Goal: Information Seeking & Learning: Learn about a topic

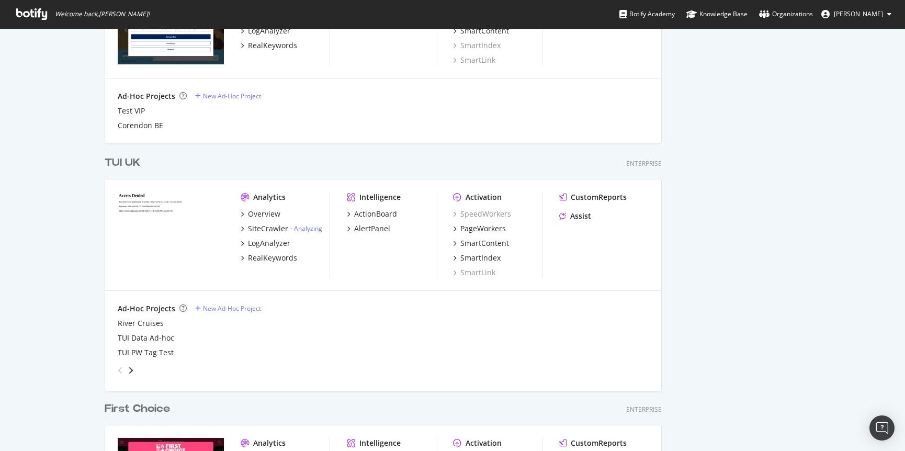
scroll to position [826, 0]
click at [132, 160] on div "TUI UK" at bounding box center [123, 161] width 36 height 15
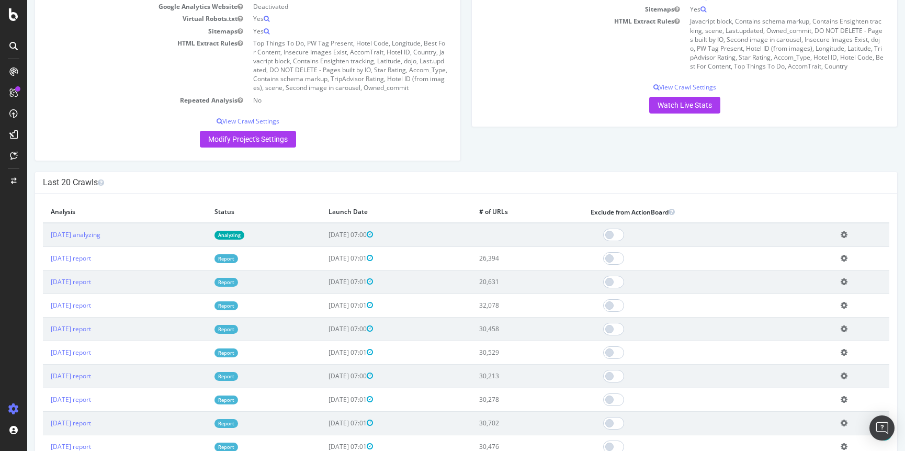
scroll to position [168, 0]
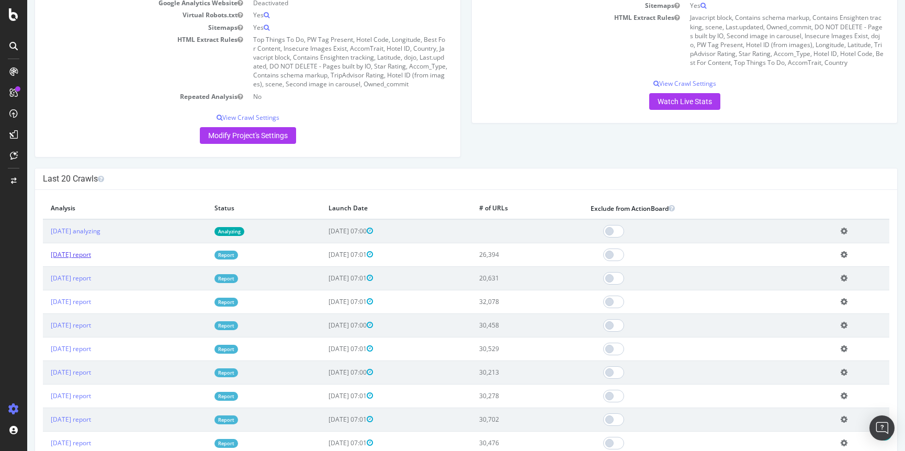
click at [89, 255] on link "[DATE] report" at bounding box center [71, 254] width 40 height 9
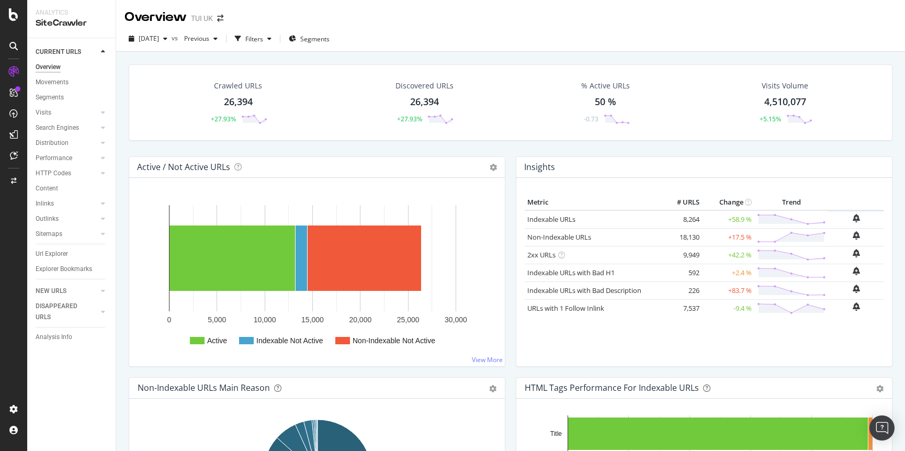
click at [607, 101] on div "50 %" at bounding box center [605, 102] width 21 height 14
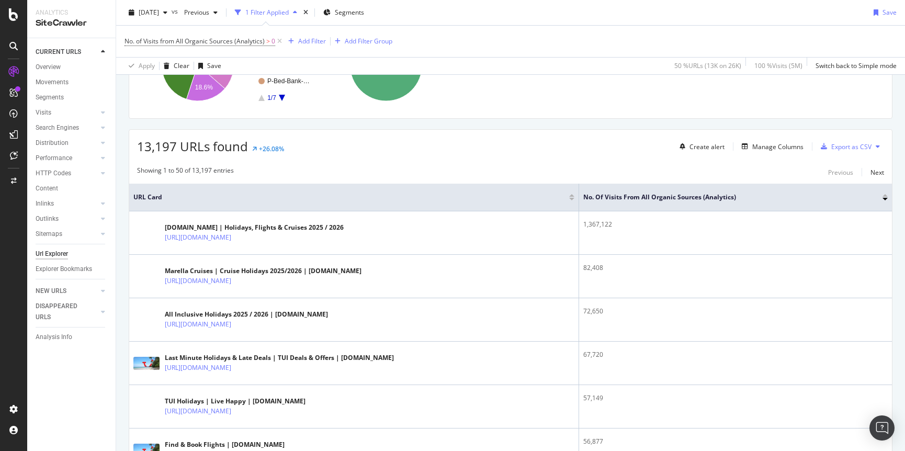
scroll to position [133, 0]
